Goal: Task Accomplishment & Management: Manage account settings

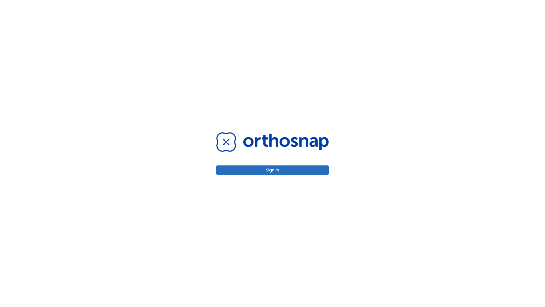
click at [273, 170] on button "Sign in" at bounding box center [272, 169] width 112 height 9
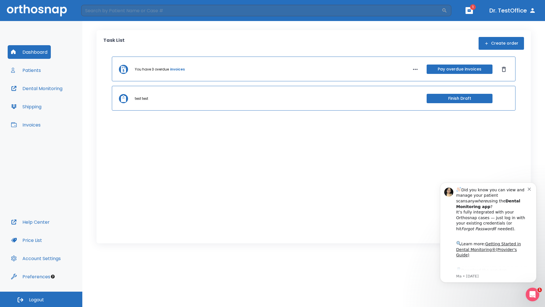
click at [41, 299] on span "Logout" at bounding box center [36, 299] width 15 height 6
